Goal: Information Seeking & Learning: Learn about a topic

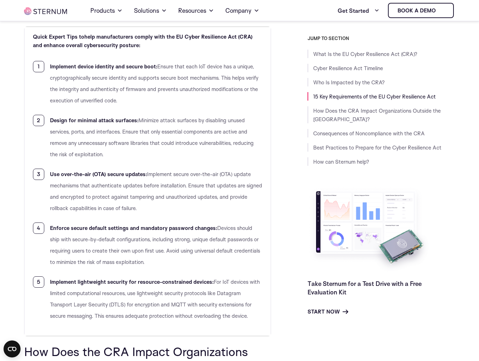
scroll to position [1710, 0]
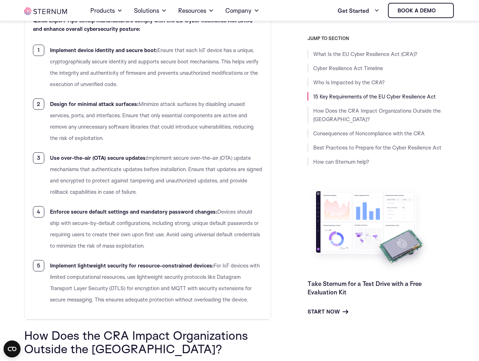
click at [204, 243] on li "Enforce secure default settings and mandatory password changes: Devices should …" at bounding box center [147, 228] width 229 height 45
click at [184, 246] on li "Enforce secure default settings and mandatory password changes: Devices should …" at bounding box center [147, 228] width 229 height 45
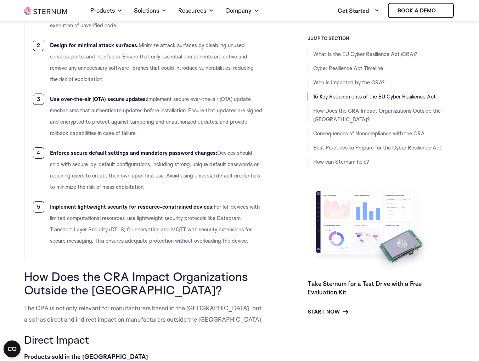
scroll to position [1781, 0]
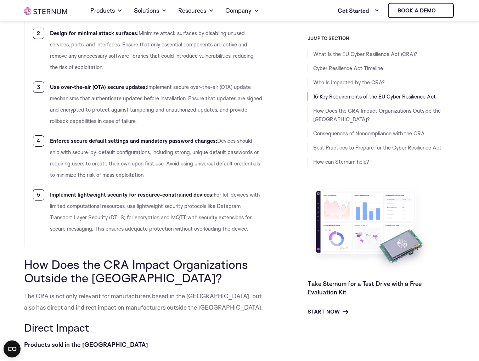
click at [189, 172] on li "Enforce secure default settings and mandatory password changes: Devices should …" at bounding box center [147, 157] width 229 height 45
click at [145, 168] on li "Enforce secure default settings and mandatory password changes: Devices should …" at bounding box center [147, 157] width 229 height 45
click at [103, 157] on li "Enforce secure default settings and mandatory password changes: Devices should …" at bounding box center [147, 157] width 229 height 45
click at [86, 136] on li "Enforce secure default settings and mandatory password changes: Devices should …" at bounding box center [147, 157] width 229 height 45
click at [63, 133] on ol "Implement device identity and secure boot: Ensure that each IoT device has a un…" at bounding box center [147, 104] width 229 height 261
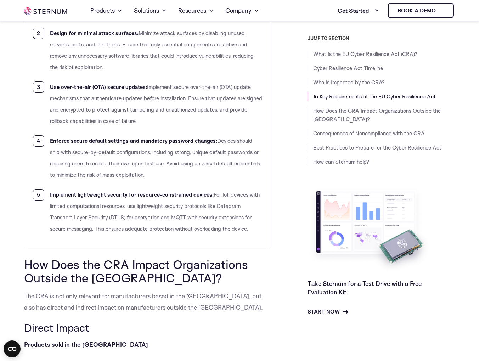
click at [50, 142] on b "Enforce secure default settings and mandatory password changes:" at bounding box center [133, 140] width 167 height 7
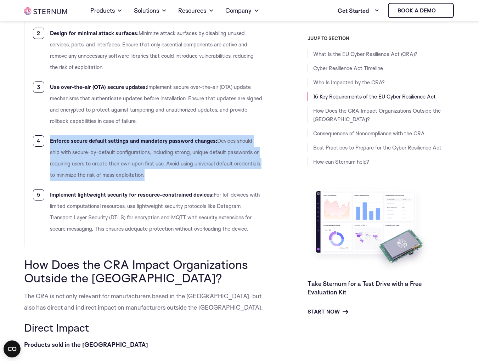
drag, startPoint x: 50, startPoint y: 141, endPoint x: 185, endPoint y: 169, distance: 137.9
click at [185, 169] on li "Enforce secure default settings and mandatory password changes: Devices should …" at bounding box center [147, 157] width 229 height 45
copy li "Enforce secure default settings and mandatory password changes: Devices should …"
click at [294, 179] on div "JUMP TO SECTION What Is the EU Cyber Resilience Act (CRA)? Cyber Resilience Act…" at bounding box center [369, 175] width 174 height 281
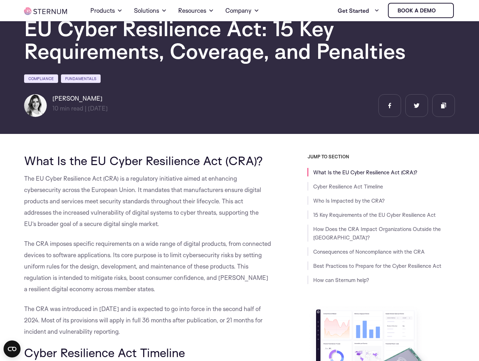
scroll to position [45, 0]
